Goal: Transaction & Acquisition: Purchase product/service

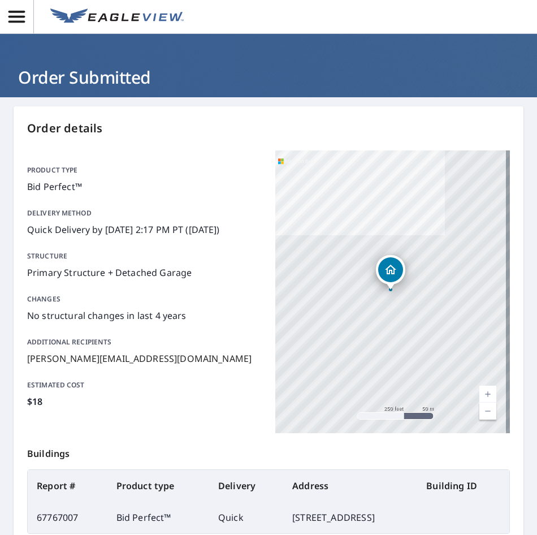
scroll to position [132, 0]
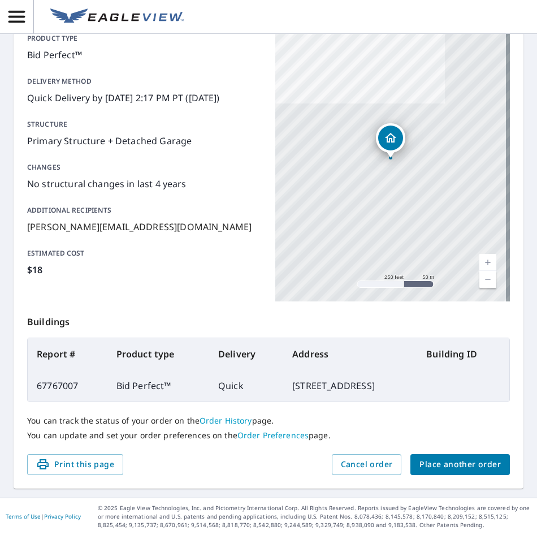
click at [469, 468] on span "Place another order" at bounding box center [460, 464] width 81 height 14
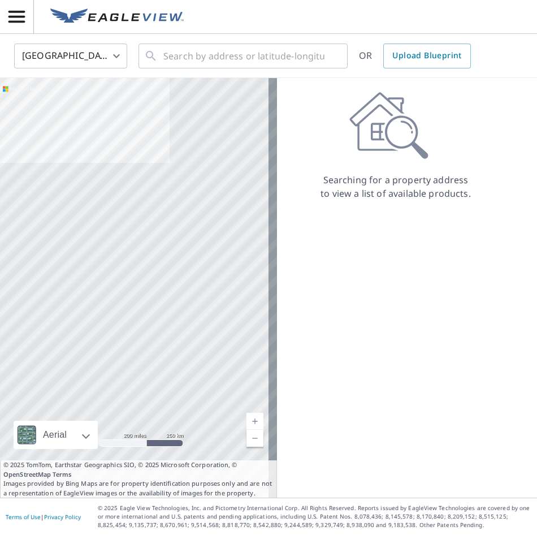
click at [11, 16] on icon "button" at bounding box center [16, 17] width 16 height 12
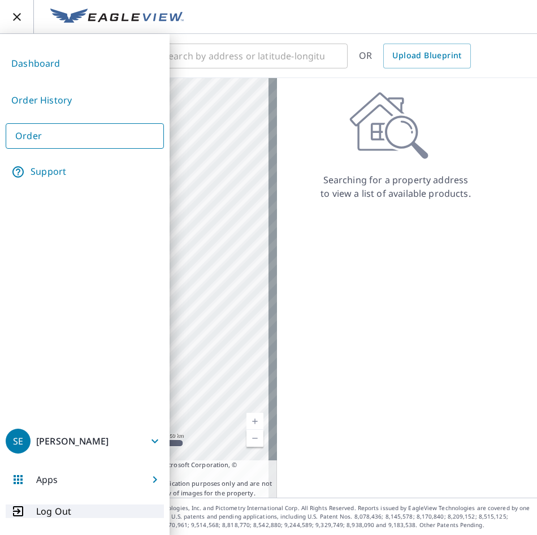
click at [63, 511] on p "Log Out" at bounding box center [53, 511] width 35 height 14
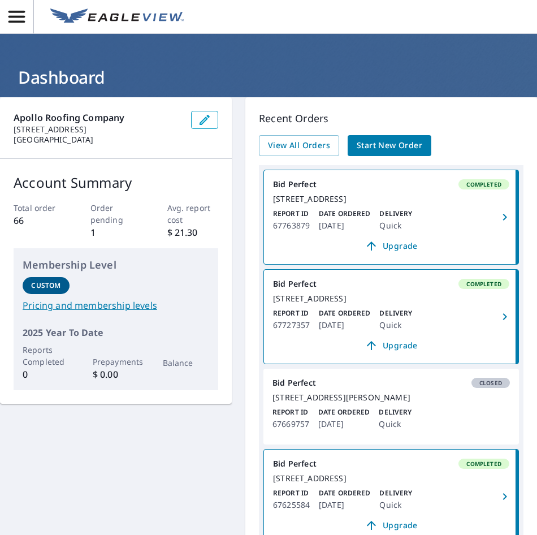
click at [361, 146] on span "Start New Order" at bounding box center [390, 146] width 66 height 14
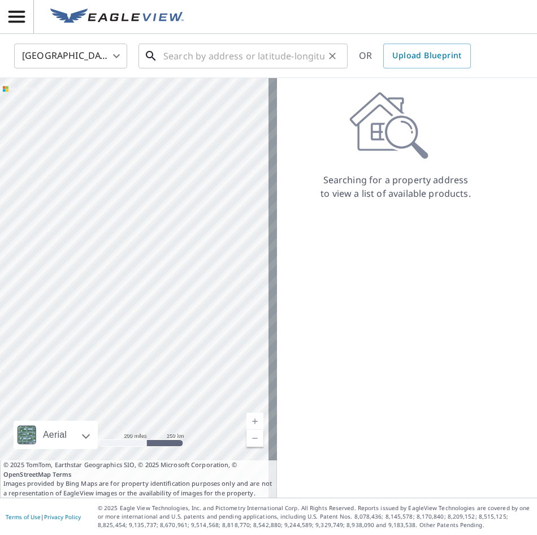
click at [188, 61] on input "text" at bounding box center [243, 56] width 161 height 32
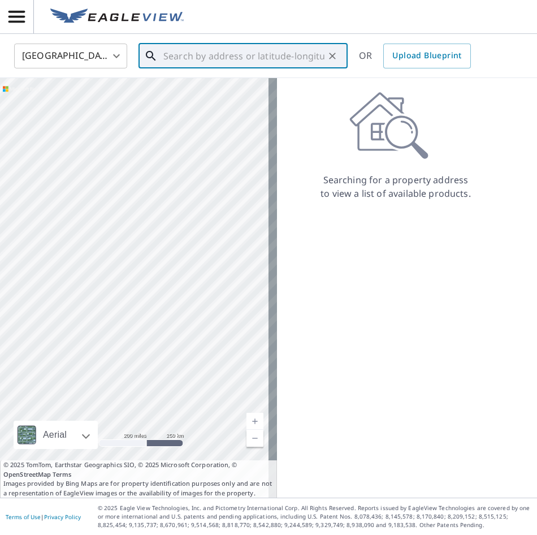
paste input "[STREET_ADDRESS][PERSON_NAME]"
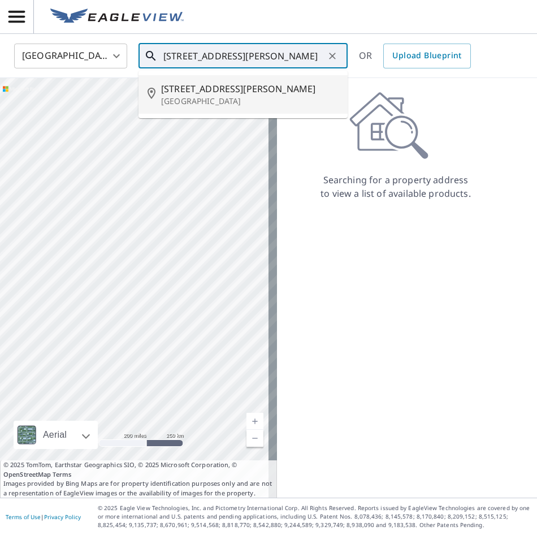
click at [182, 89] on span "[STREET_ADDRESS][PERSON_NAME]" at bounding box center [250, 89] width 178 height 14
type input "[STREET_ADDRESS][PERSON_NAME]"
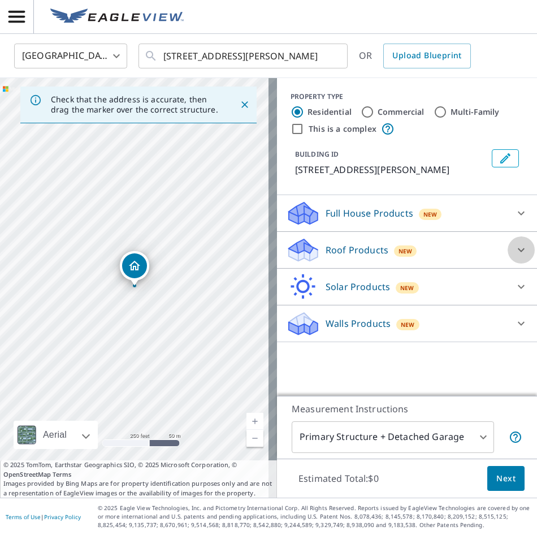
click at [515, 247] on icon at bounding box center [522, 250] width 14 height 14
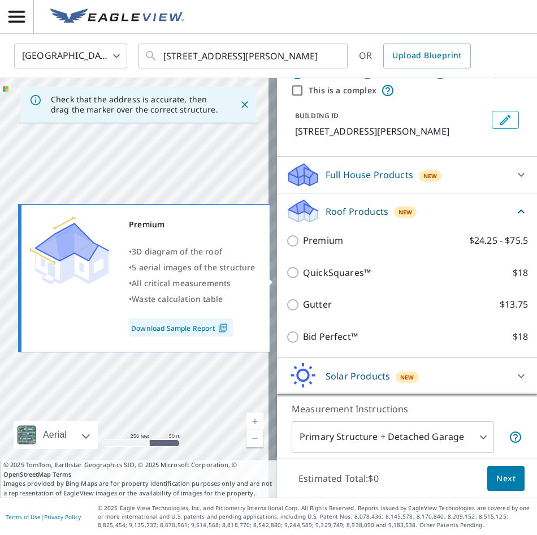
scroll to position [74, 0]
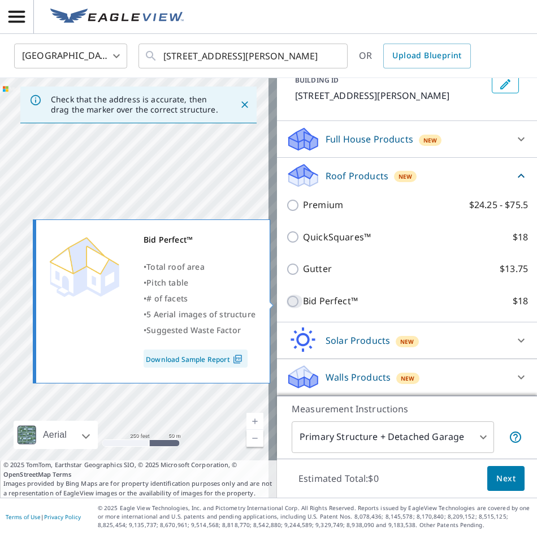
click at [286, 299] on input "Bid Perfect™ $18" at bounding box center [294, 302] width 17 height 14
checkbox input "true"
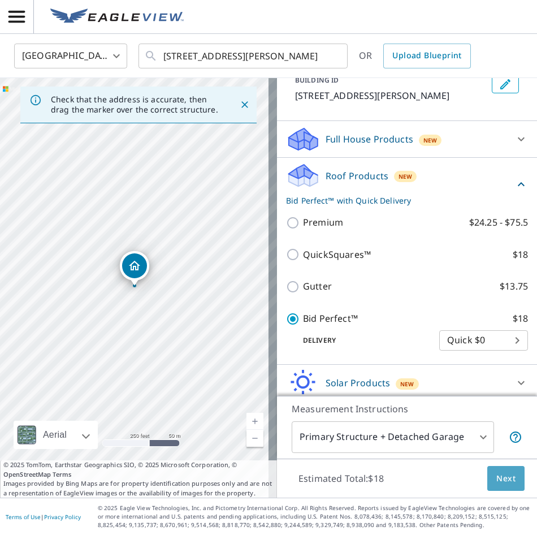
click at [498, 482] on span "Next" at bounding box center [505, 479] width 19 height 14
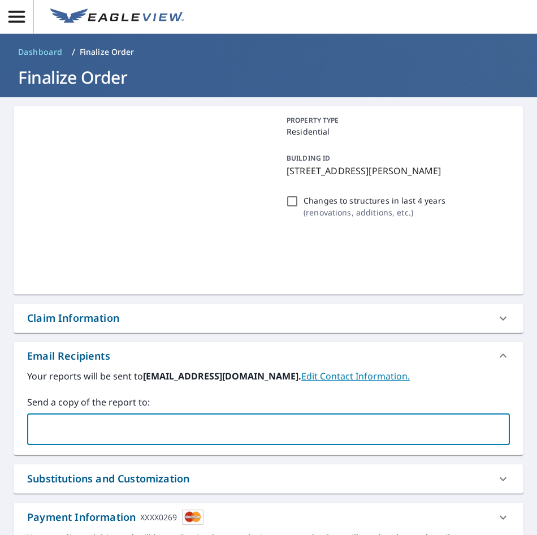
drag, startPoint x: 138, startPoint y: 428, endPoint x: 130, endPoint y: 420, distance: 11.2
click at [134, 425] on input "text" at bounding box center [260, 428] width 456 height 21
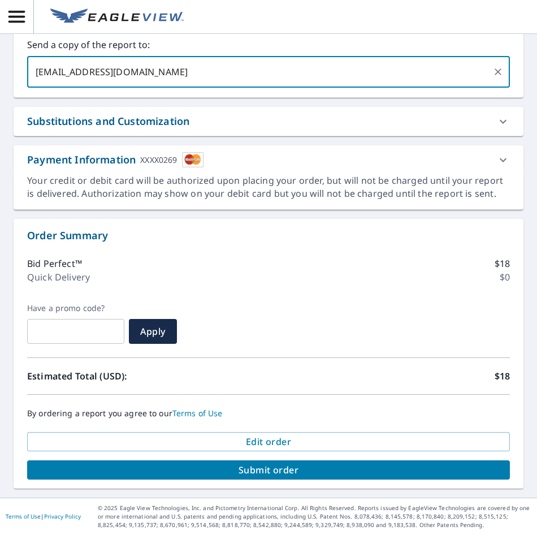
type input "[EMAIL_ADDRESS][DOMAIN_NAME]"
click at [234, 470] on span "Submit order" at bounding box center [268, 470] width 465 height 12
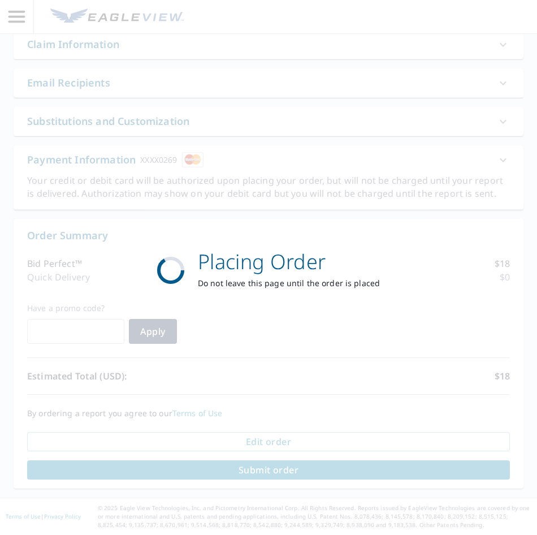
scroll to position [274, 0]
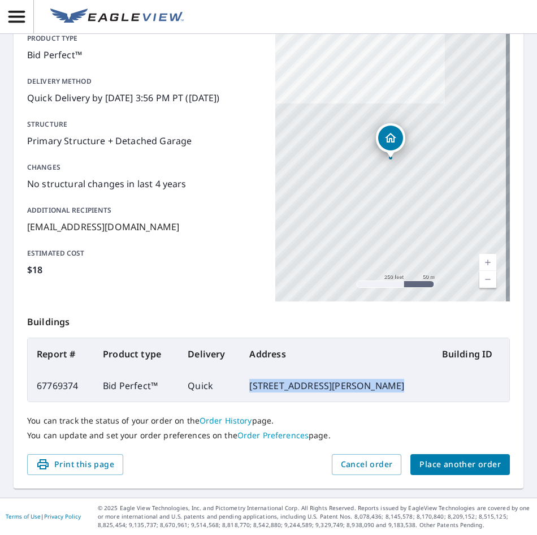
drag, startPoint x: 390, startPoint y: 385, endPoint x: 252, endPoint y: 385, distance: 137.4
click at [252, 385] on td "[STREET_ADDRESS][PERSON_NAME]" at bounding box center [336, 386] width 192 height 32
copy td "[STREET_ADDRESS][PERSON_NAME]"
